Goal: Task Accomplishment & Management: Use online tool/utility

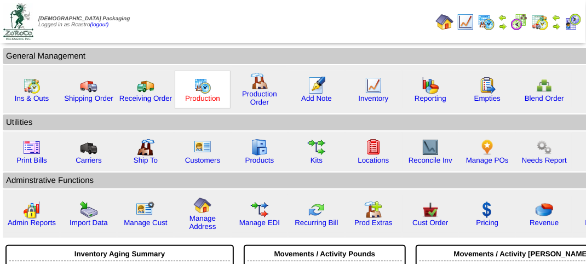
click at [193, 99] on link "Production" at bounding box center [202, 98] width 35 height 8
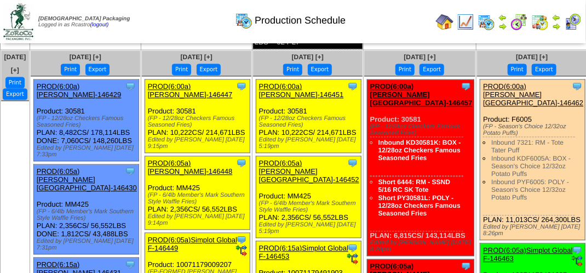
scroll to position [886, 0]
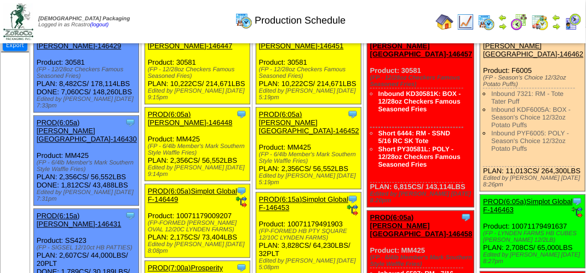
click at [574, 27] on img at bounding box center [573, 22] width 18 height 18
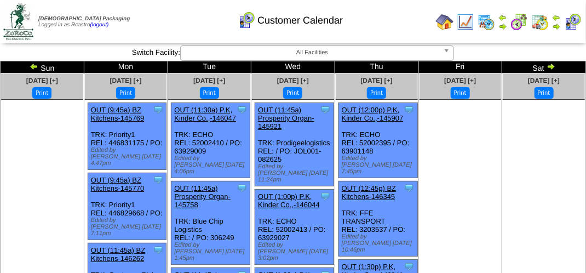
click at [547, 65] on img at bounding box center [551, 66] width 9 height 9
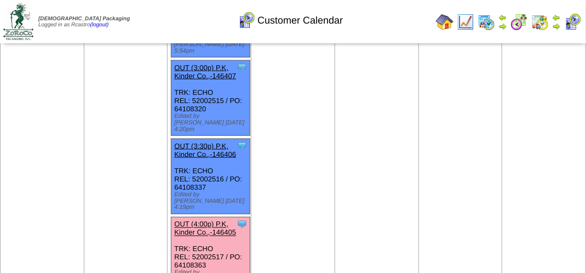
scroll to position [548, 0]
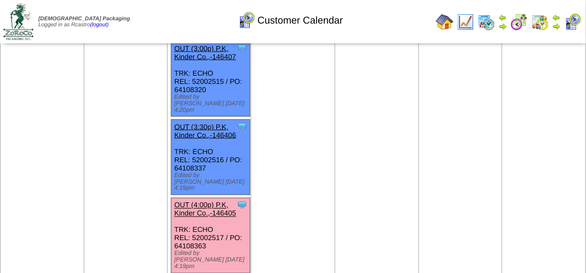
click at [195, 198] on div "Clone Item OUT (4:00p) P.K, Kinder Co.,-146405 P.K, Kinder Co., Inc. ScheduleID…" at bounding box center [210, 235] width 79 height 75
click at [196, 198] on div "Clone Item OUT (4:00p) P.K, Kinder Co.,-146405 P.K, Kinder Co., Inc. ScheduleID…" at bounding box center [210, 235] width 79 height 75
click at [236, 198] on div "Clone Item OUT (4:00p) P.K, Kinder Co.,-146405 P.K, Kinder Co., Inc. ScheduleID…" at bounding box center [210, 235] width 79 height 75
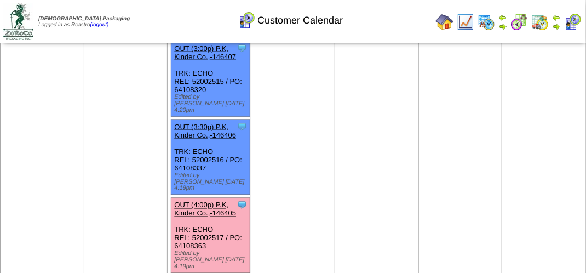
click at [224, 198] on div "Clone Item OUT (4:00p) P.K, Kinder Co.,-146405 P.K, Kinder Co., Inc. ScheduleID…" at bounding box center [210, 235] width 79 height 75
click at [225, 198] on div "Clone Item OUT (4:00p) P.K, Kinder Co.,-146405 P.K, Kinder Co., Inc. ScheduleID…" at bounding box center [210, 235] width 79 height 75
click at [196, 198] on div "Clone Item OUT (4:00p) P.K, Kinder Co.,-146405 P.K, Kinder Co., Inc. ScheduleID…" at bounding box center [210, 235] width 79 height 75
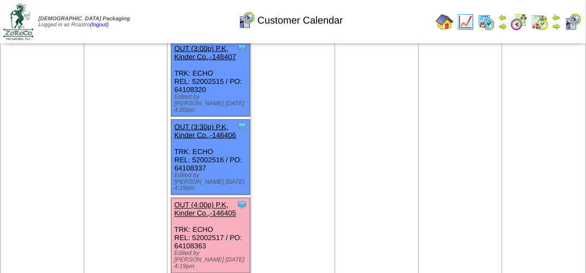
click at [196, 198] on div "Clone Item OUT (4:00p) P.K, Kinder Co.,-146405 P.K, Kinder Co., Inc. ScheduleID…" at bounding box center [210, 235] width 79 height 75
click at [236, 198] on div "Clone Item OUT (4:00p) P.K, Kinder Co.,-146405 P.K, Kinder Co., Inc. ScheduleID…" at bounding box center [210, 235] width 79 height 75
click at [237, 198] on div "Clone Item OUT (4:00p) P.K, Kinder Co.,-146405 P.K, Kinder Co., Inc. ScheduleID…" at bounding box center [210, 235] width 79 height 75
click at [219, 201] on link "OUT (4:00p) P.K, Kinder Co.,-146405" at bounding box center [205, 209] width 62 height 16
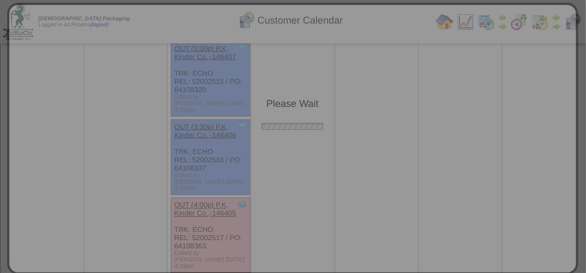
click at [219, 150] on div "Please Wait" at bounding box center [292, 139] width 571 height 272
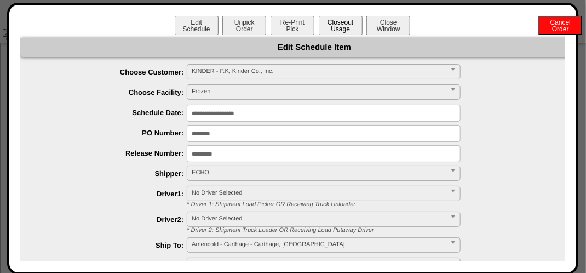
click at [340, 22] on button "Closeout Usage" at bounding box center [341, 25] width 44 height 19
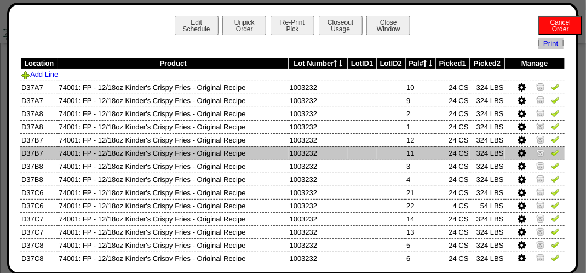
scroll to position [55, 0]
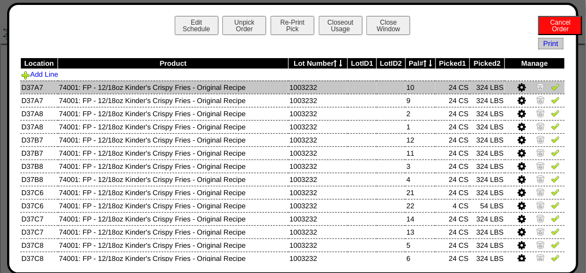
click at [551, 88] on img at bounding box center [555, 86] width 9 height 9
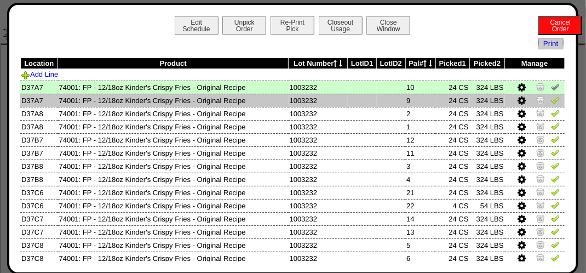
click at [553, 103] on td at bounding box center [535, 100] width 60 height 13
click at [551, 102] on img at bounding box center [555, 99] width 9 height 9
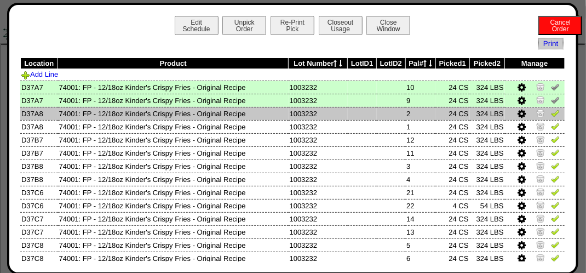
click at [551, 111] on img at bounding box center [555, 112] width 9 height 9
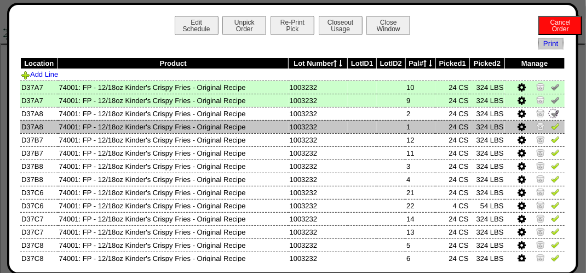
click at [551, 128] on img at bounding box center [555, 126] width 9 height 9
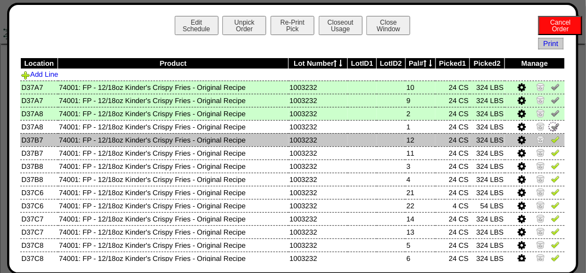
click at [551, 141] on img at bounding box center [555, 139] width 9 height 9
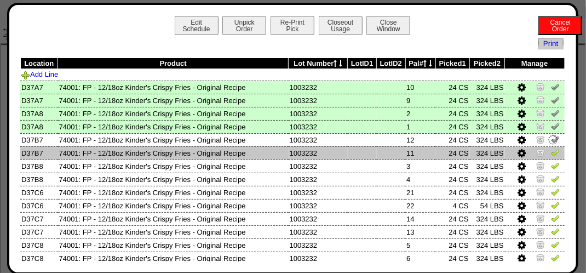
click at [551, 152] on img at bounding box center [555, 152] width 9 height 9
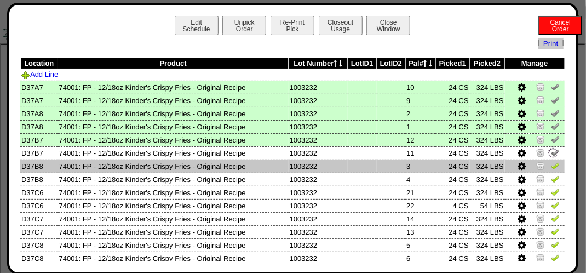
click at [551, 169] on img at bounding box center [555, 165] width 9 height 9
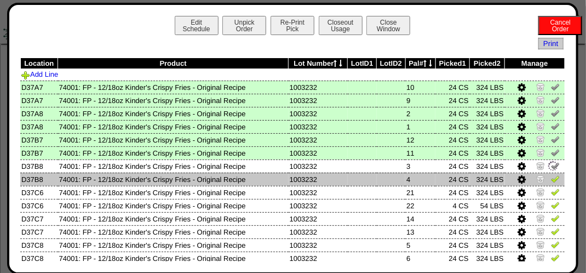
click at [551, 184] on link at bounding box center [555, 180] width 9 height 8
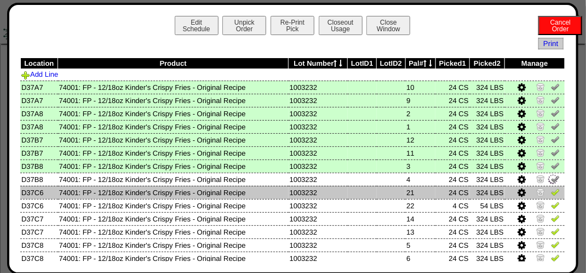
click at [551, 195] on img at bounding box center [555, 191] width 9 height 9
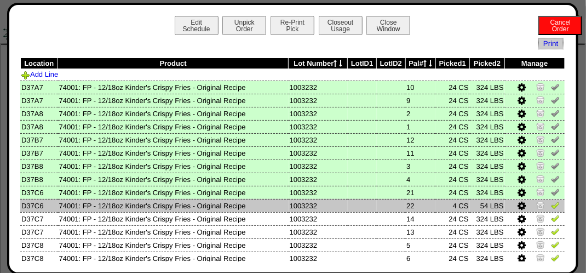
click at [551, 205] on img at bounding box center [555, 205] width 9 height 9
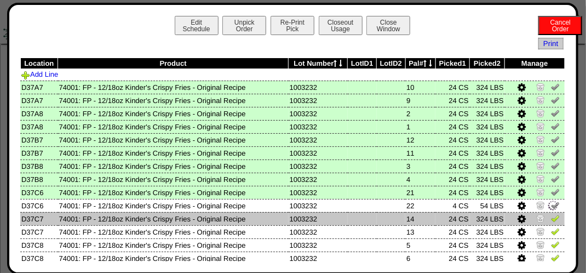
click at [551, 218] on img at bounding box center [555, 218] width 9 height 9
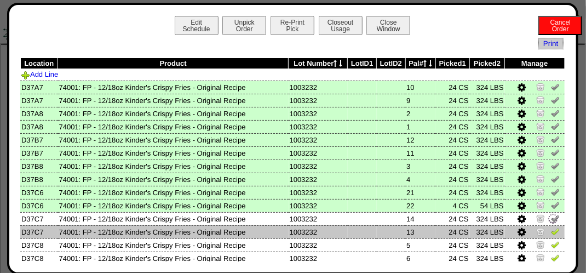
click at [551, 235] on img at bounding box center [555, 231] width 9 height 9
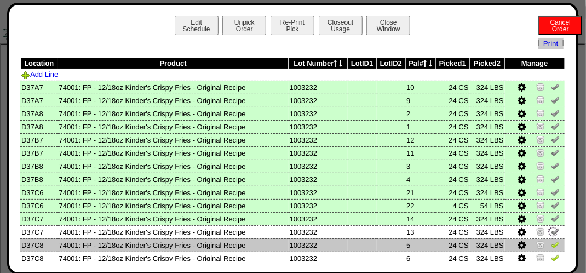
click at [552, 246] on td at bounding box center [535, 244] width 60 height 13
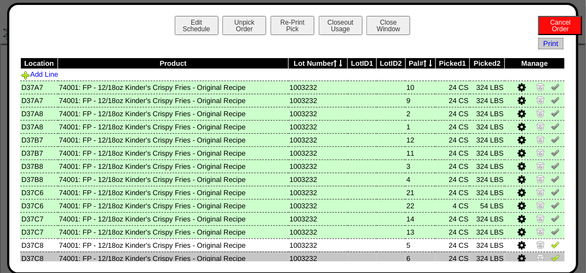
click at [551, 255] on img at bounding box center [555, 257] width 9 height 9
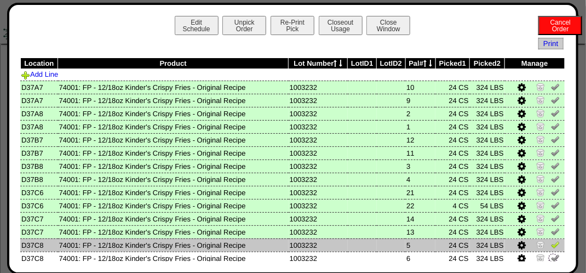
click at [551, 247] on img at bounding box center [555, 244] width 9 height 9
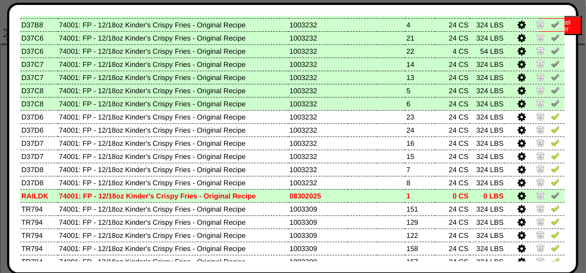
scroll to position [164, 0]
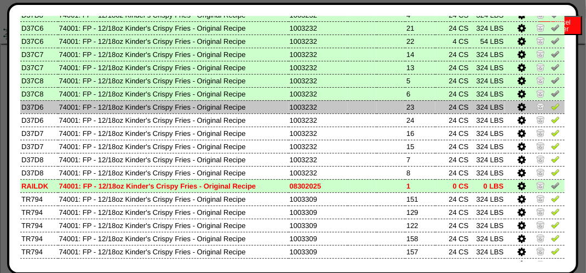
click at [551, 108] on img at bounding box center [555, 106] width 9 height 9
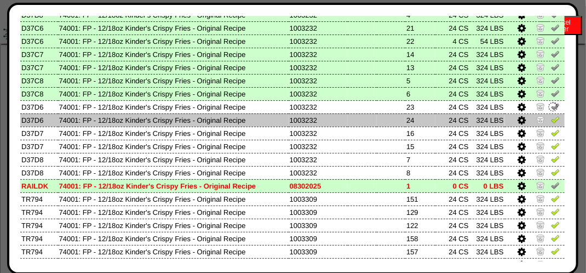
click at [551, 122] on img at bounding box center [555, 119] width 9 height 9
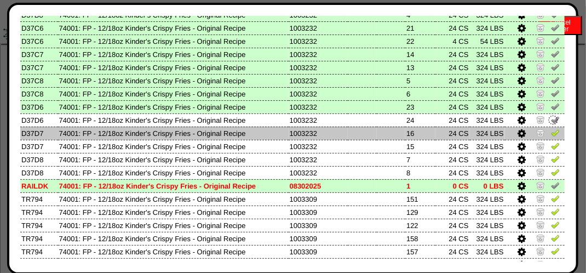
click at [551, 130] on img at bounding box center [555, 132] width 9 height 9
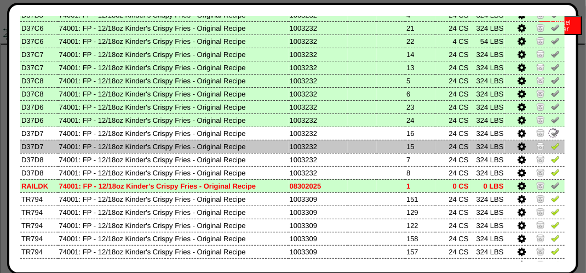
drag, startPoint x: 551, startPoint y: 146, endPoint x: 554, endPoint y: 152, distance: 6.7
click at [551, 147] on img at bounding box center [555, 145] width 9 height 9
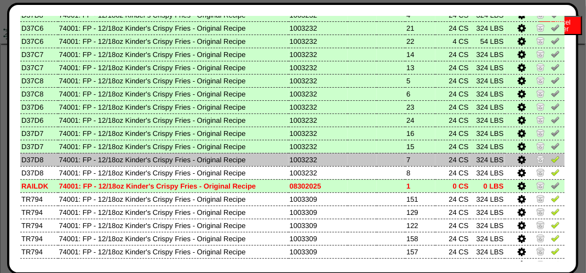
click at [551, 165] on link at bounding box center [555, 161] width 9 height 8
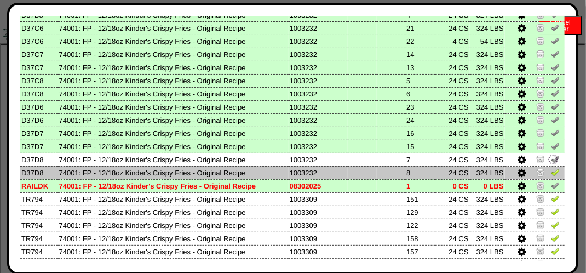
click at [551, 170] on img at bounding box center [555, 172] width 9 height 9
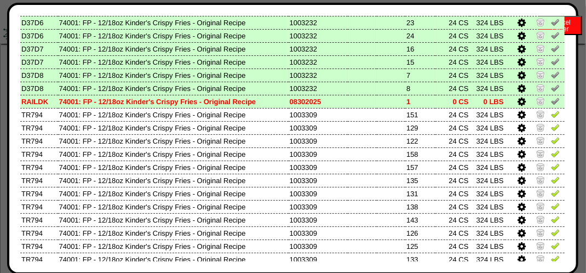
scroll to position [274, 0]
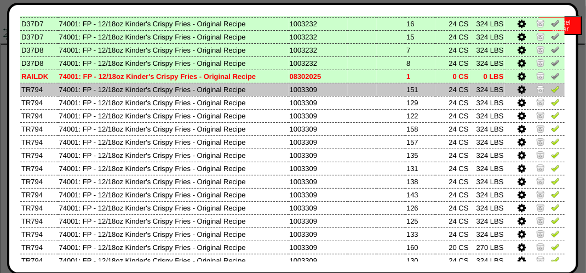
click at [551, 89] on img at bounding box center [555, 88] width 9 height 9
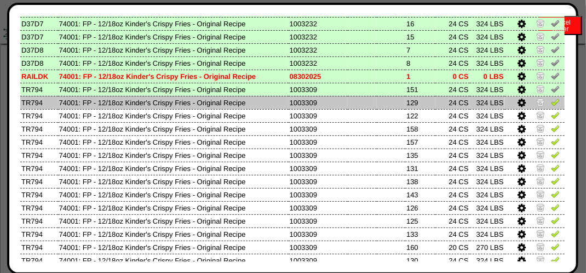
click at [475, 102] on td "324 LBS" at bounding box center [487, 102] width 35 height 13
click at [551, 101] on img at bounding box center [555, 102] width 9 height 9
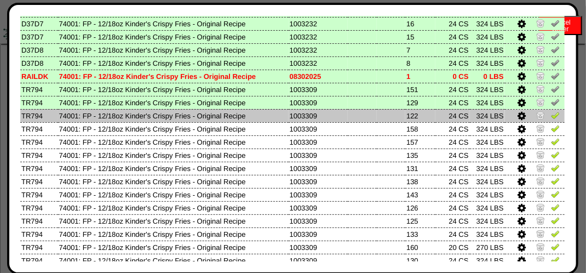
click at [551, 116] on img at bounding box center [555, 115] width 9 height 9
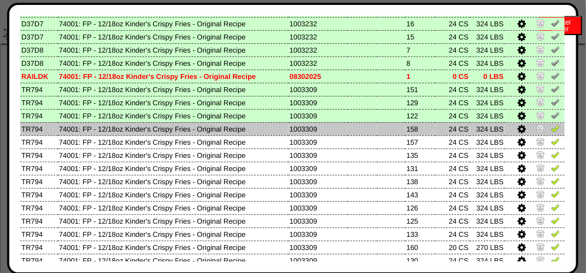
click at [551, 132] on img at bounding box center [555, 128] width 9 height 9
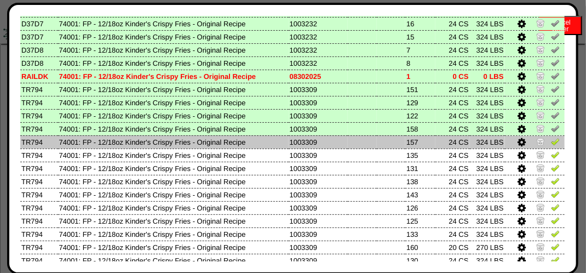
click at [551, 143] on img at bounding box center [555, 141] width 9 height 9
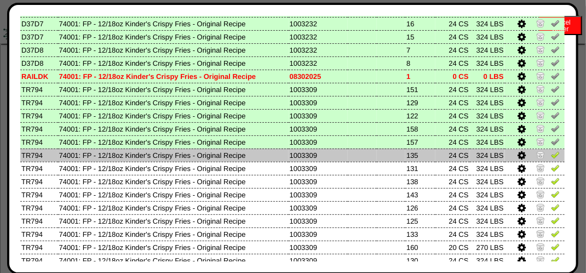
click at [551, 156] on img at bounding box center [555, 154] width 9 height 9
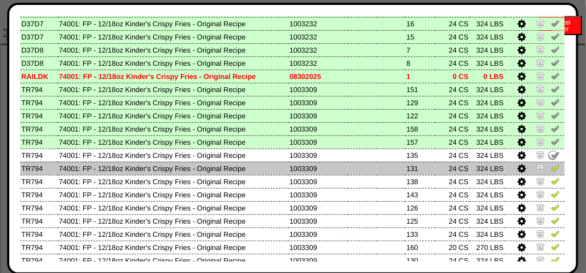
click at [551, 165] on img at bounding box center [555, 167] width 9 height 9
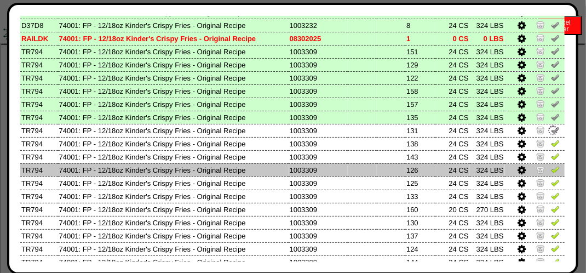
scroll to position [329, 0]
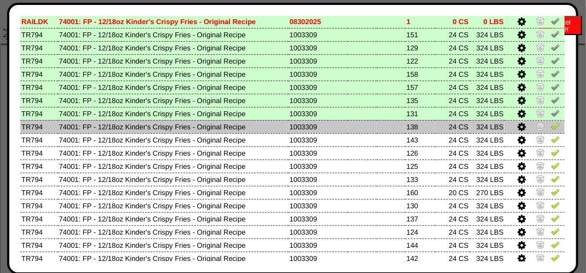
click at [551, 124] on img at bounding box center [555, 126] width 9 height 9
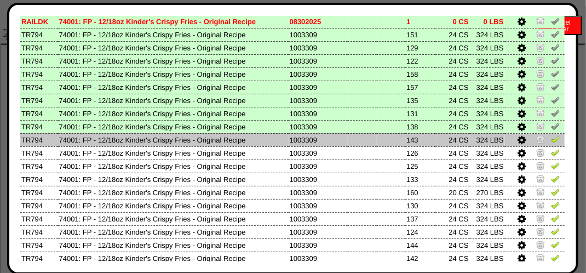
click at [551, 141] on img at bounding box center [555, 139] width 9 height 9
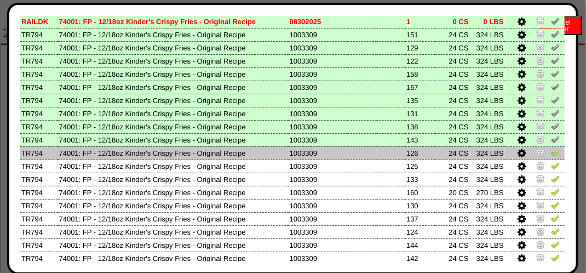
click at [551, 154] on img at bounding box center [555, 152] width 9 height 9
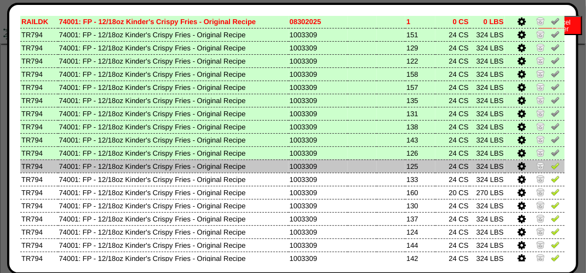
click at [551, 168] on img at bounding box center [555, 165] width 9 height 9
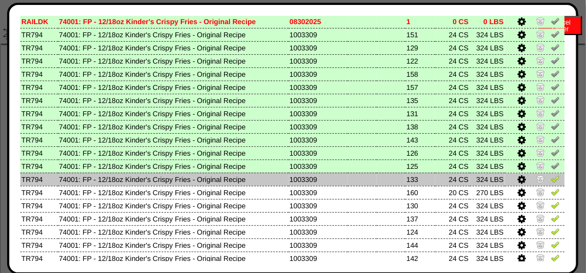
click at [551, 175] on img at bounding box center [555, 178] width 9 height 9
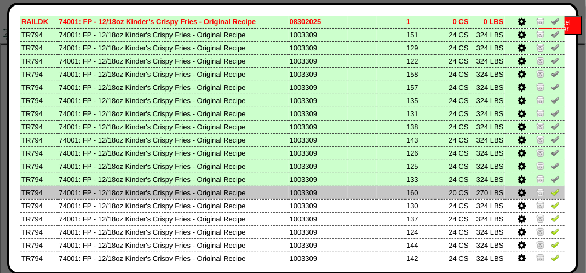
click at [551, 190] on img at bounding box center [555, 191] width 9 height 9
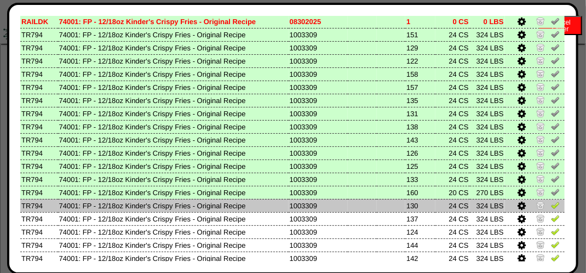
click at [551, 208] on img at bounding box center [555, 205] width 9 height 9
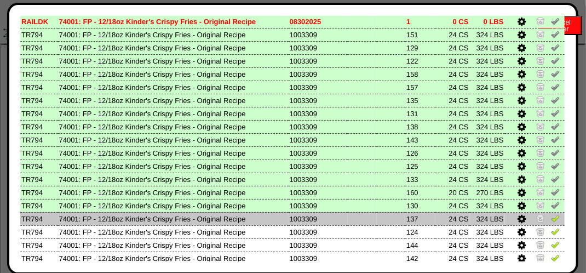
click at [551, 221] on img at bounding box center [555, 218] width 9 height 9
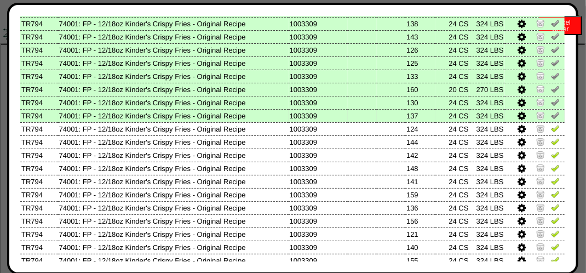
scroll to position [438, 0]
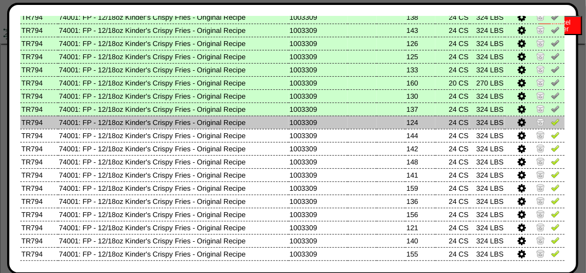
click at [551, 125] on img at bounding box center [555, 121] width 9 height 9
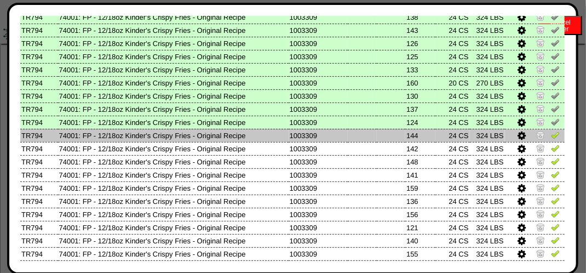
click at [551, 131] on img at bounding box center [555, 134] width 9 height 9
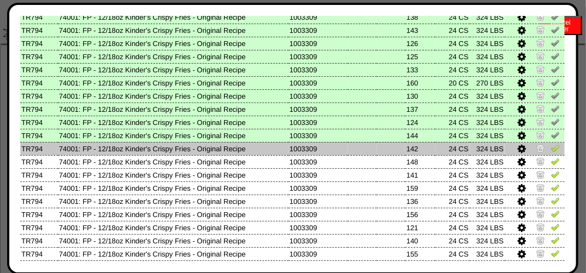
click at [551, 148] on img at bounding box center [555, 148] width 9 height 9
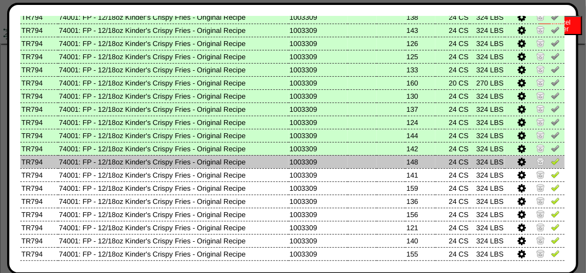
click at [552, 161] on img at bounding box center [555, 161] width 9 height 9
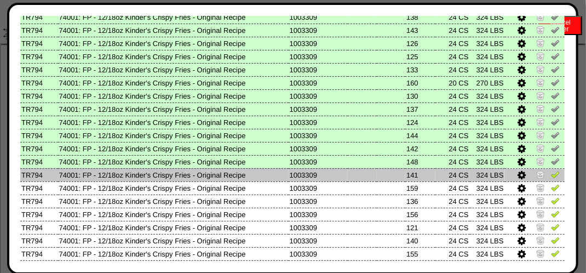
click at [552, 171] on img at bounding box center [555, 174] width 9 height 9
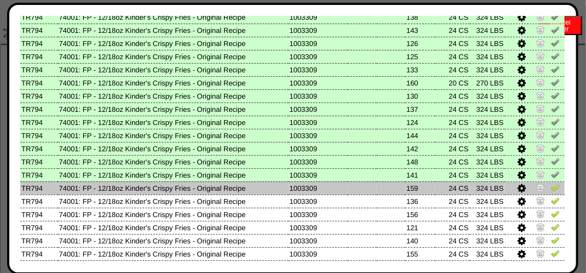
click at [418, 187] on td "159" at bounding box center [420, 187] width 30 height 13
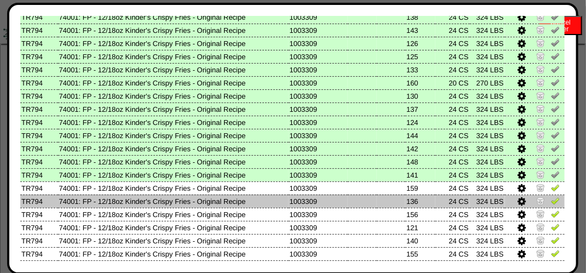
click at [421, 205] on td "136" at bounding box center [420, 200] width 30 height 13
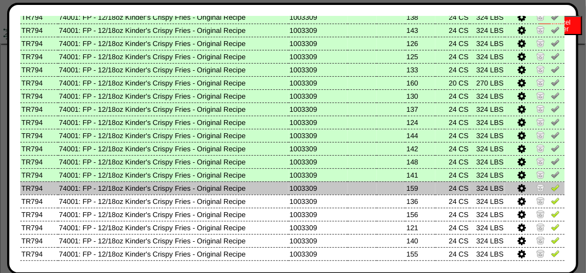
click at [551, 186] on img at bounding box center [555, 187] width 9 height 9
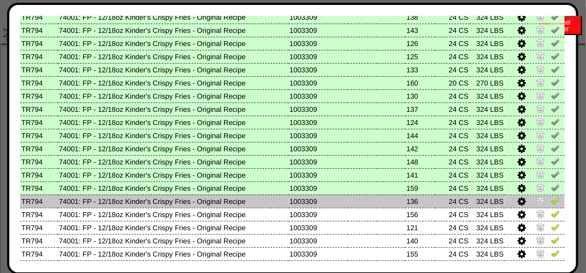
click at [551, 202] on img at bounding box center [555, 200] width 9 height 9
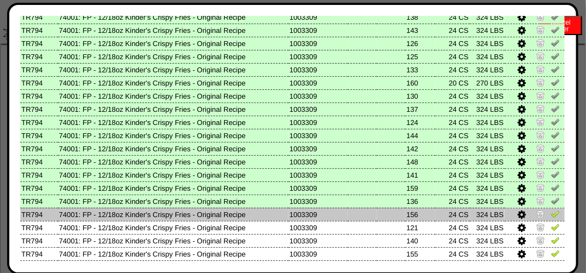
click at [551, 216] on img at bounding box center [555, 213] width 9 height 9
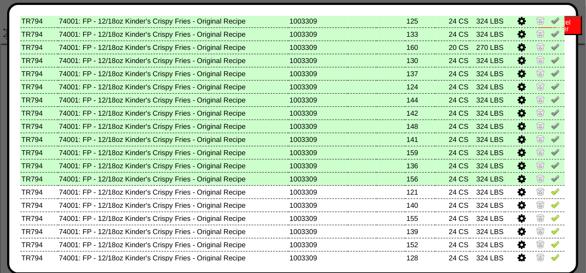
scroll to position [493, 0]
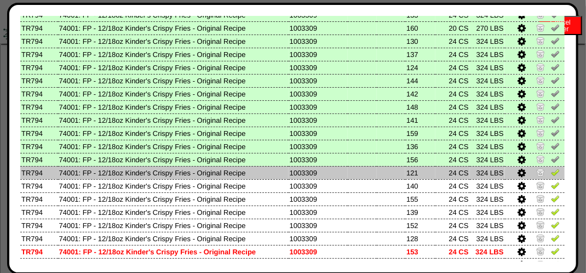
click at [551, 169] on img at bounding box center [555, 172] width 9 height 9
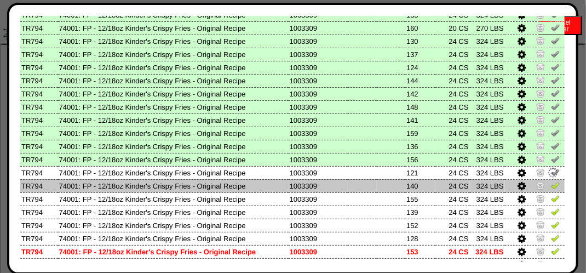
click at [551, 187] on img at bounding box center [555, 185] width 9 height 9
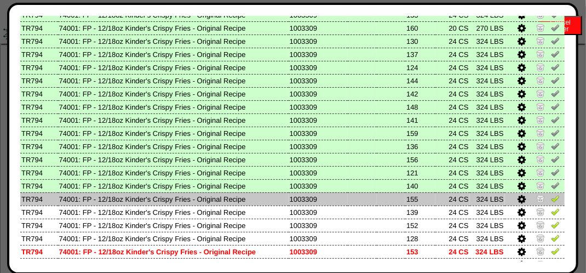
click at [439, 203] on td "24 CS" at bounding box center [453, 198] width 35 height 13
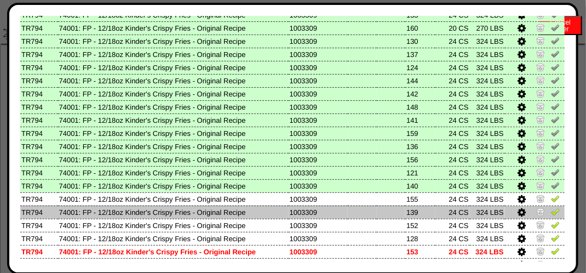
click at [445, 216] on td "24 CS" at bounding box center [453, 211] width 35 height 13
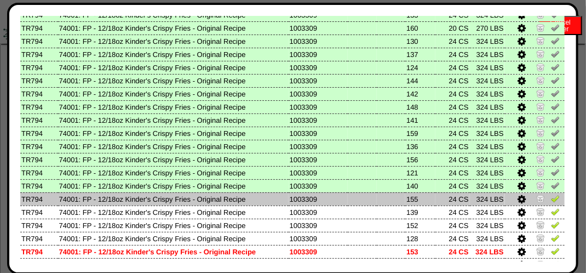
click at [551, 199] on img at bounding box center [555, 198] width 9 height 9
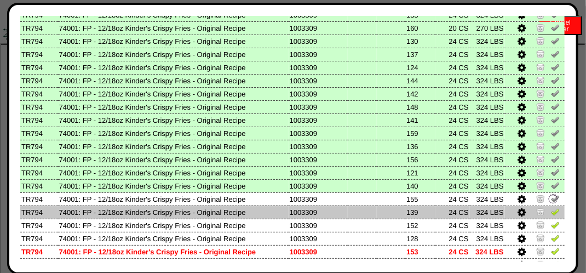
click at [551, 211] on img at bounding box center [555, 211] width 9 height 9
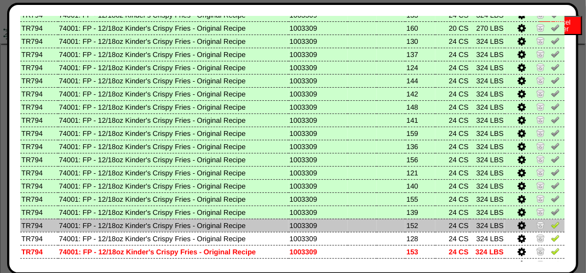
click at [551, 227] on img at bounding box center [555, 224] width 9 height 9
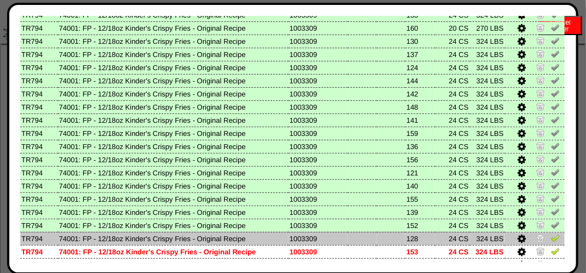
click at [548, 244] on td at bounding box center [535, 238] width 60 height 13
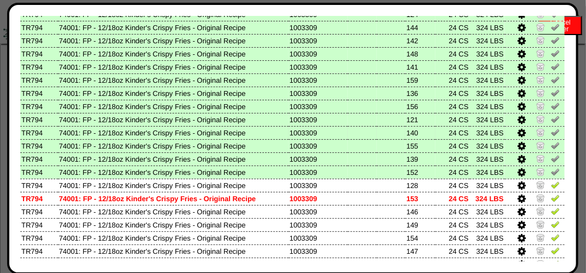
scroll to position [603, 0]
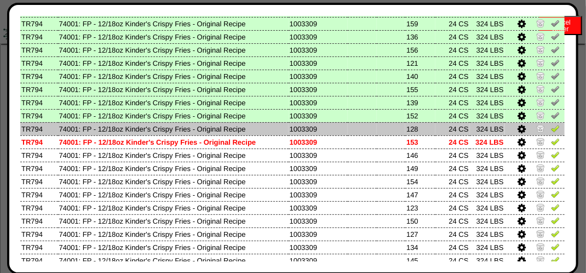
click at [551, 130] on img at bounding box center [555, 128] width 9 height 9
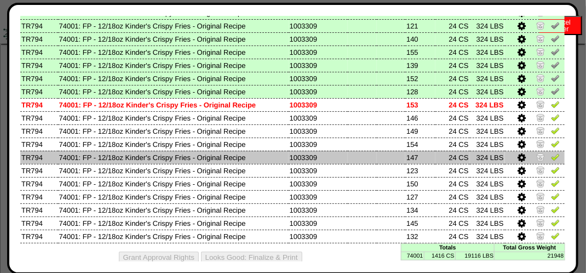
scroll to position [651, 0]
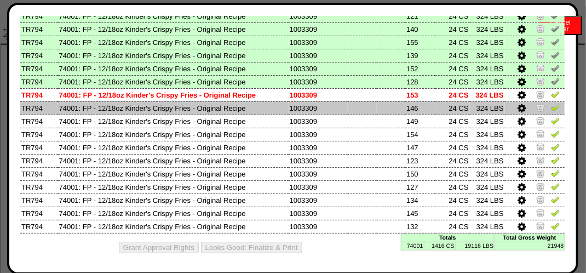
click at [551, 107] on img at bounding box center [555, 107] width 9 height 9
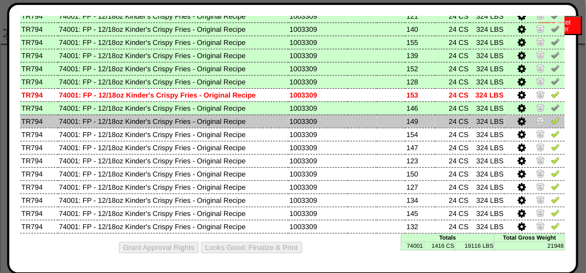
click at [408, 124] on td "149" at bounding box center [420, 121] width 30 height 13
click at [552, 119] on img at bounding box center [555, 120] width 9 height 9
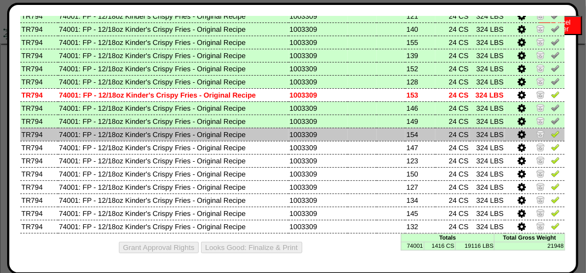
click at [551, 135] on img at bounding box center [555, 133] width 9 height 9
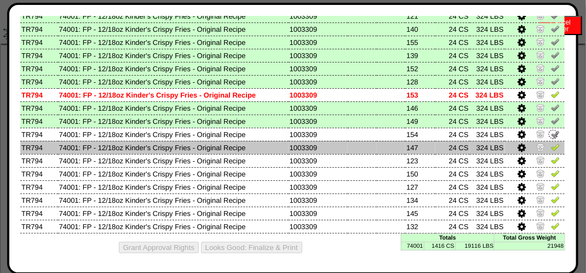
click at [551, 144] on img at bounding box center [555, 146] width 9 height 9
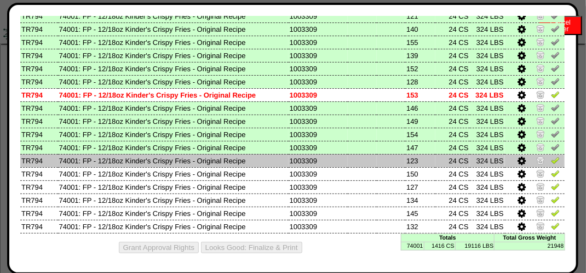
click at [551, 159] on img at bounding box center [555, 160] width 9 height 9
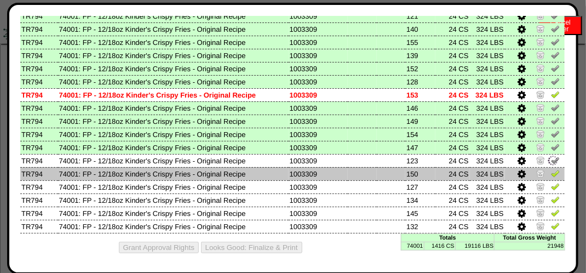
click at [551, 173] on img at bounding box center [555, 173] width 9 height 9
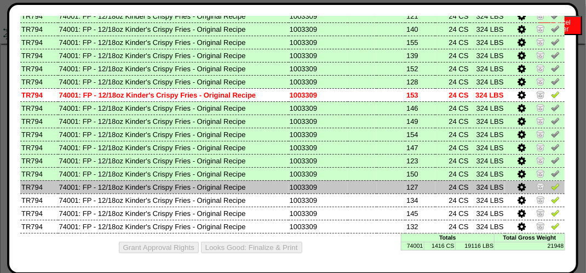
click at [551, 185] on img at bounding box center [555, 186] width 9 height 9
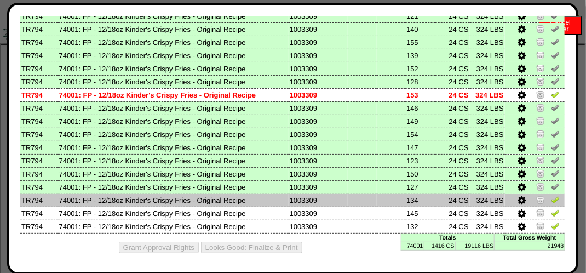
click at [551, 200] on img at bounding box center [555, 199] width 9 height 9
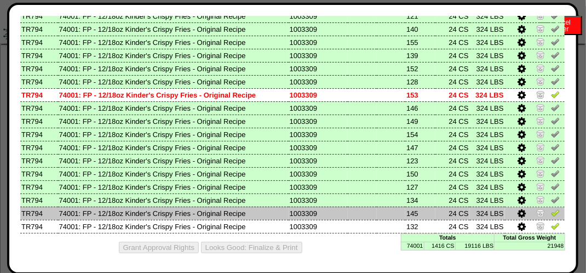
click at [551, 211] on img at bounding box center [555, 212] width 9 height 9
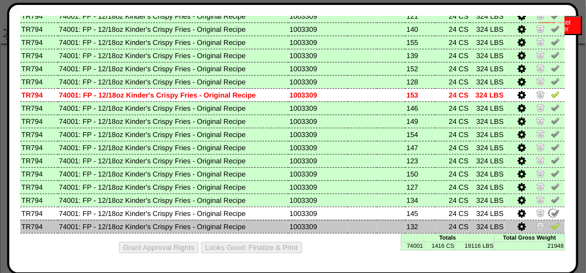
click at [549, 230] on td at bounding box center [535, 226] width 60 height 13
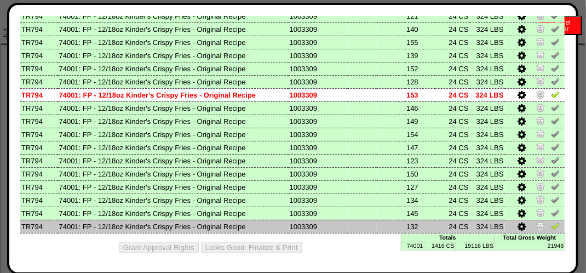
click at [551, 227] on img at bounding box center [555, 225] width 9 height 9
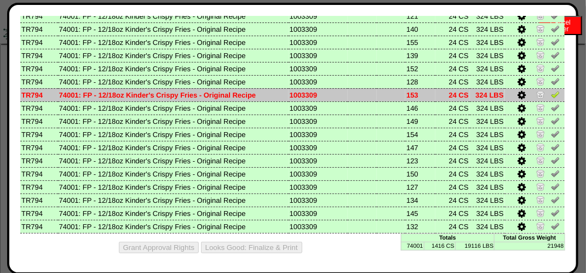
click at [551, 93] on img at bounding box center [555, 94] width 9 height 9
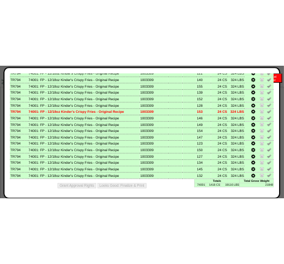
scroll to position [3173, 0]
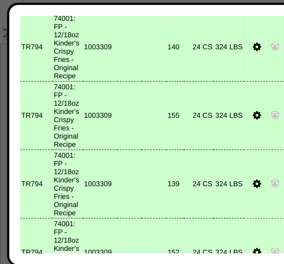
click at [202, 81] on td "24 CS" at bounding box center [199, 47] width 30 height 68
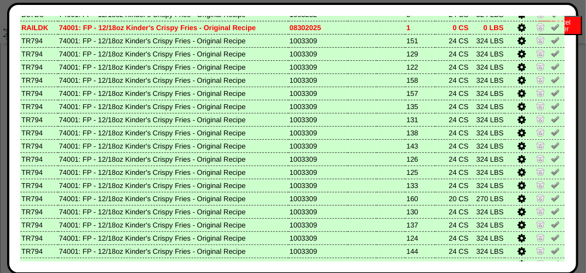
scroll to position [0, 0]
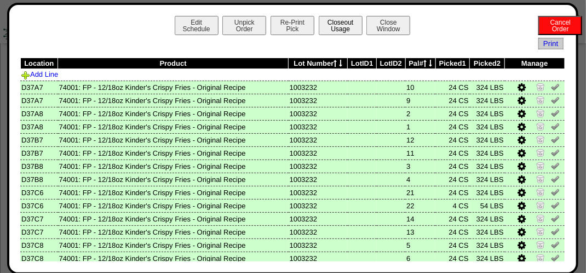
click at [341, 26] on button "Closeout Usage" at bounding box center [341, 25] width 44 height 19
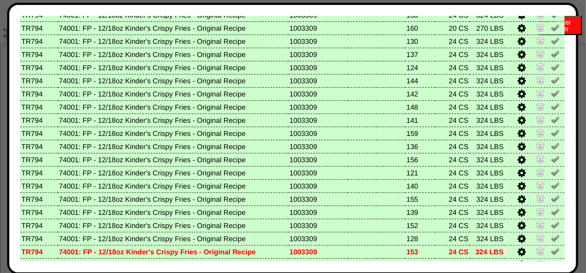
scroll to position [651, 0]
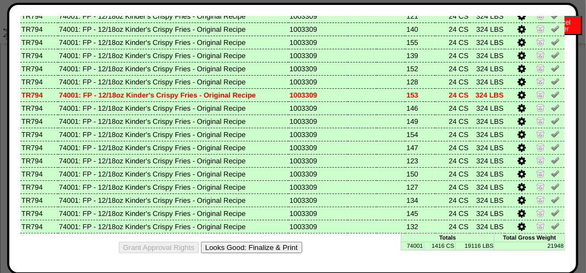
drag, startPoint x: 265, startPoint y: 247, endPoint x: 359, endPoint y: 99, distance: 174.6
click at [267, 247] on button "Looks Good: Finalize & Print" at bounding box center [251, 248] width 101 height 12
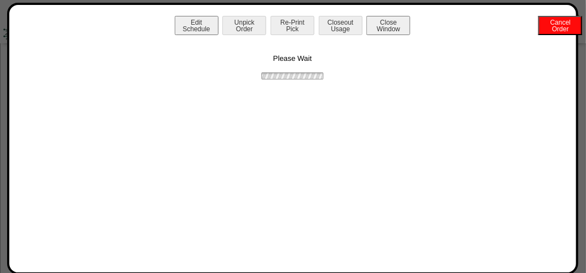
scroll to position [0, 0]
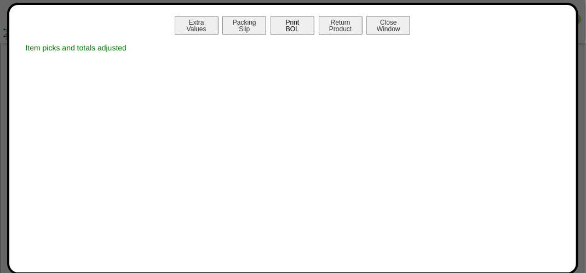
click at [295, 24] on button "Print BOL" at bounding box center [293, 25] width 44 height 19
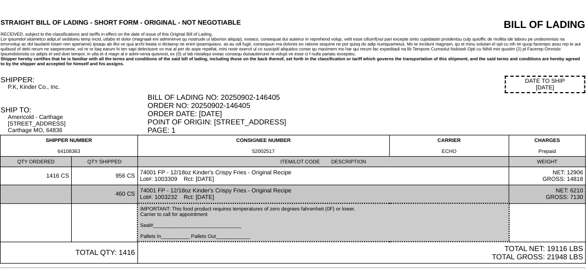
scroll to position [46, 0]
